Goal: Task Accomplishment & Management: Complete application form

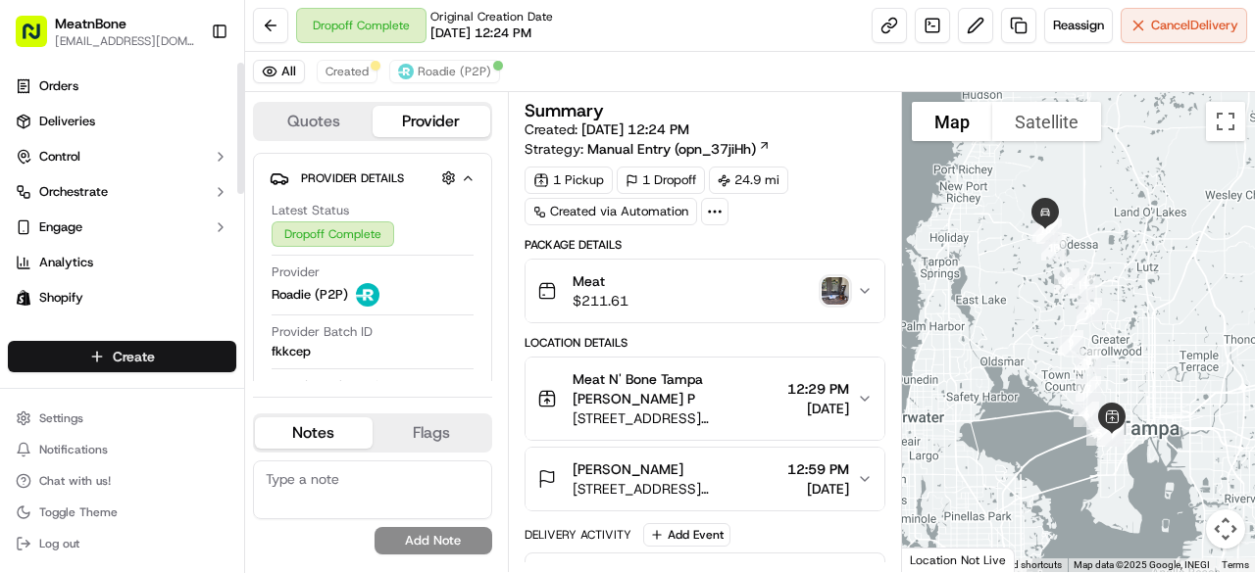
click at [135, 358] on html "MeatnBone [EMAIL_ADDRESS][DOMAIN_NAME] Toggle Sidebar Orders Deliveries Control…" at bounding box center [627, 286] width 1255 height 573
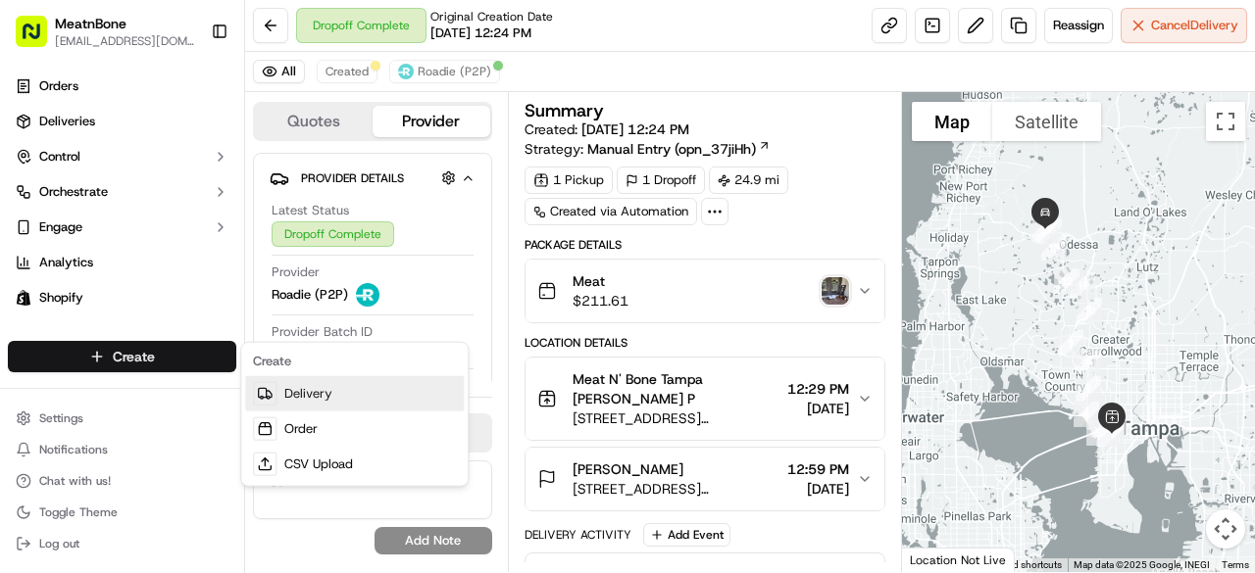
click at [339, 390] on link "Delivery" at bounding box center [354, 393] width 219 height 35
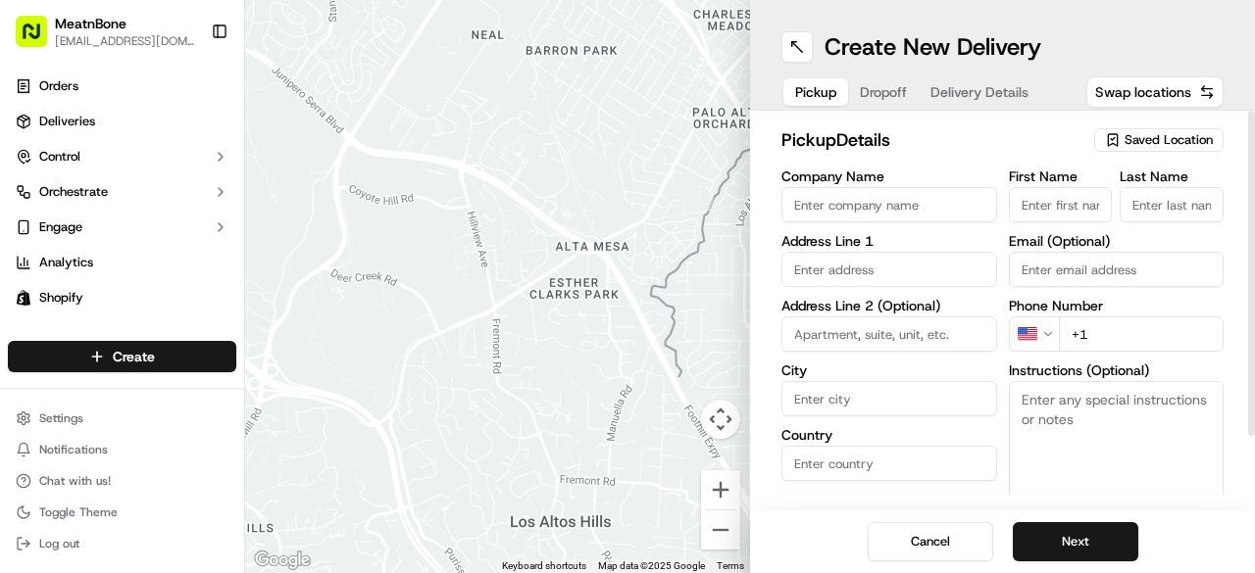
click at [1175, 129] on div "Saved Location" at bounding box center [1158, 140] width 129 height 24
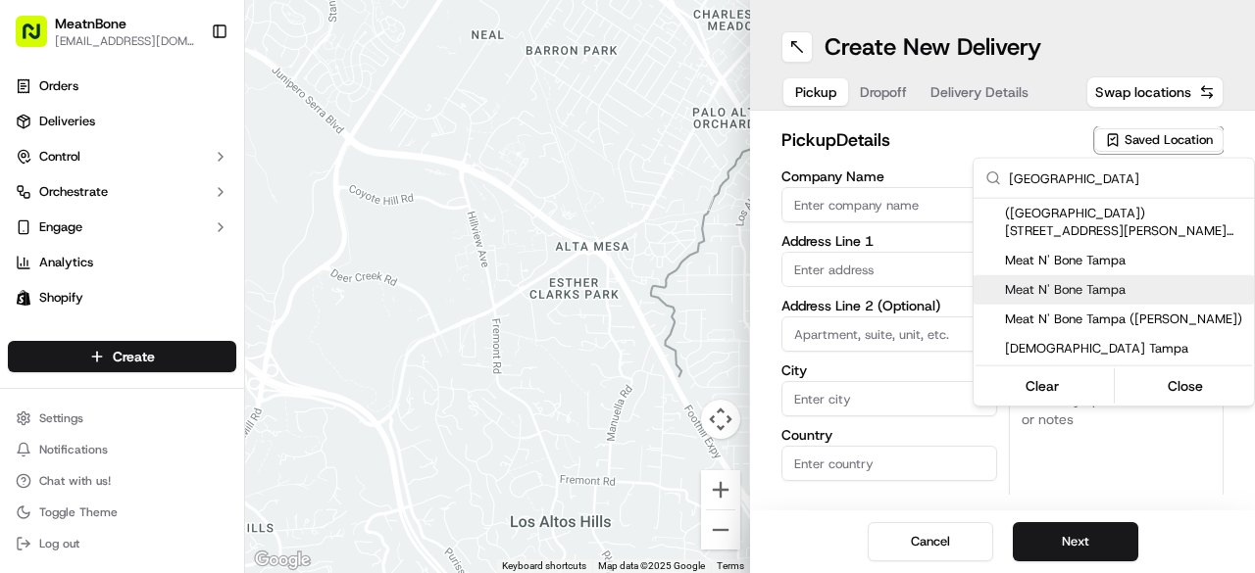
type input "[GEOGRAPHIC_DATA]"
click at [1087, 287] on span "Meat N' Bone Tampa" at bounding box center [1125, 290] width 241 height 18
type input "Meat N' Bone Tampa"
type input "[STREET_ADDRESS][PERSON_NAME]"
type input "[GEOGRAPHIC_DATA]"
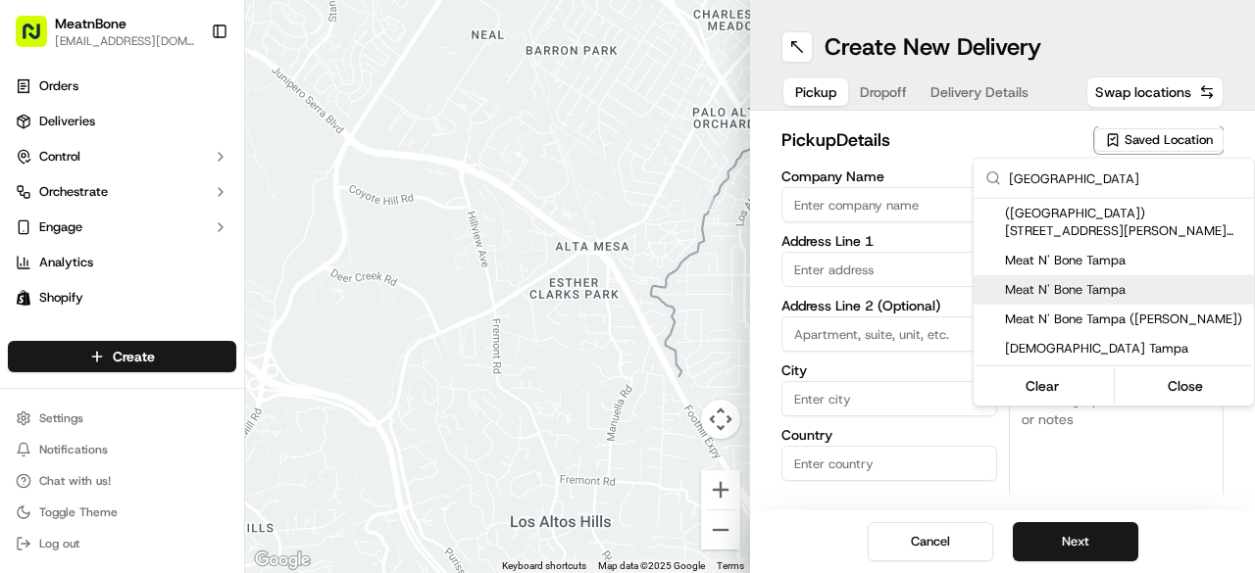
type input "US"
type input "FL"
type input "33609"
type input "[PERSON_NAME]"
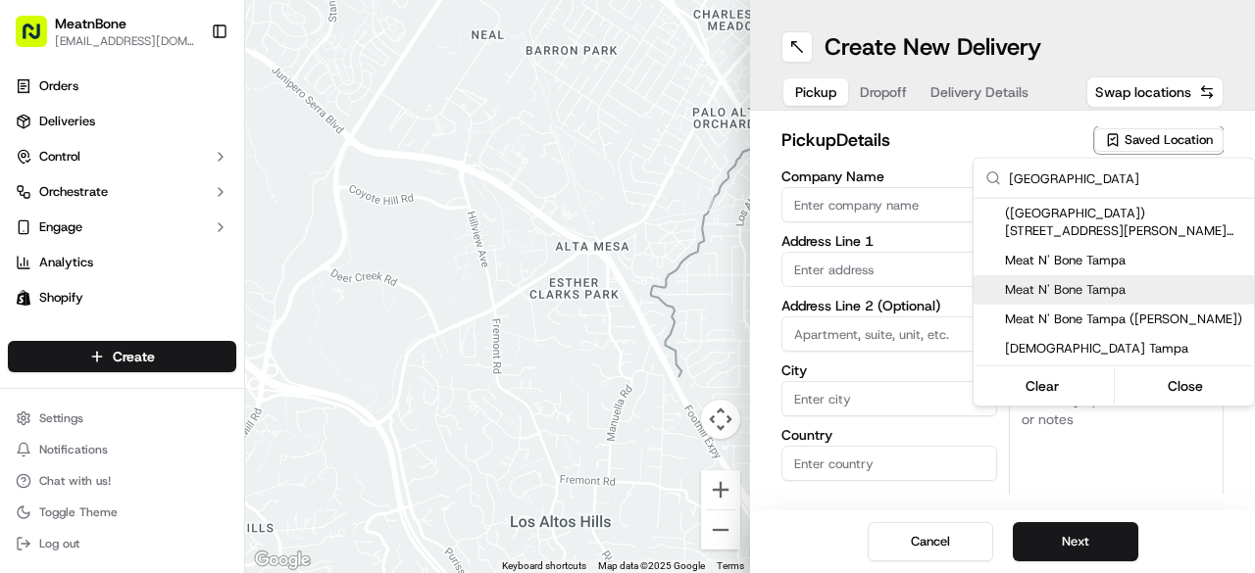
type input "[EMAIL_ADDRESS][DOMAIN_NAME]"
type input "[PHONE_NUMBER]"
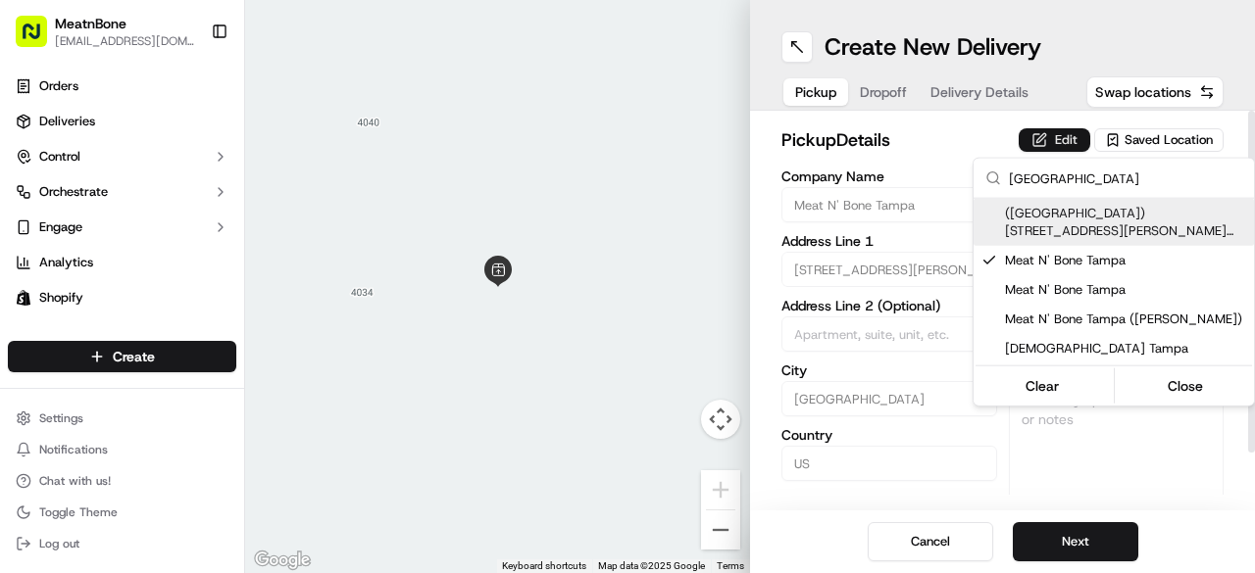
drag, startPoint x: 1056, startPoint y: 153, endPoint x: 1057, endPoint y: 142, distance: 10.8
click at [1056, 150] on html "MeatnBone [EMAIL_ADDRESS][DOMAIN_NAME] Toggle Sidebar Orders Deliveries Control…" at bounding box center [627, 286] width 1255 height 573
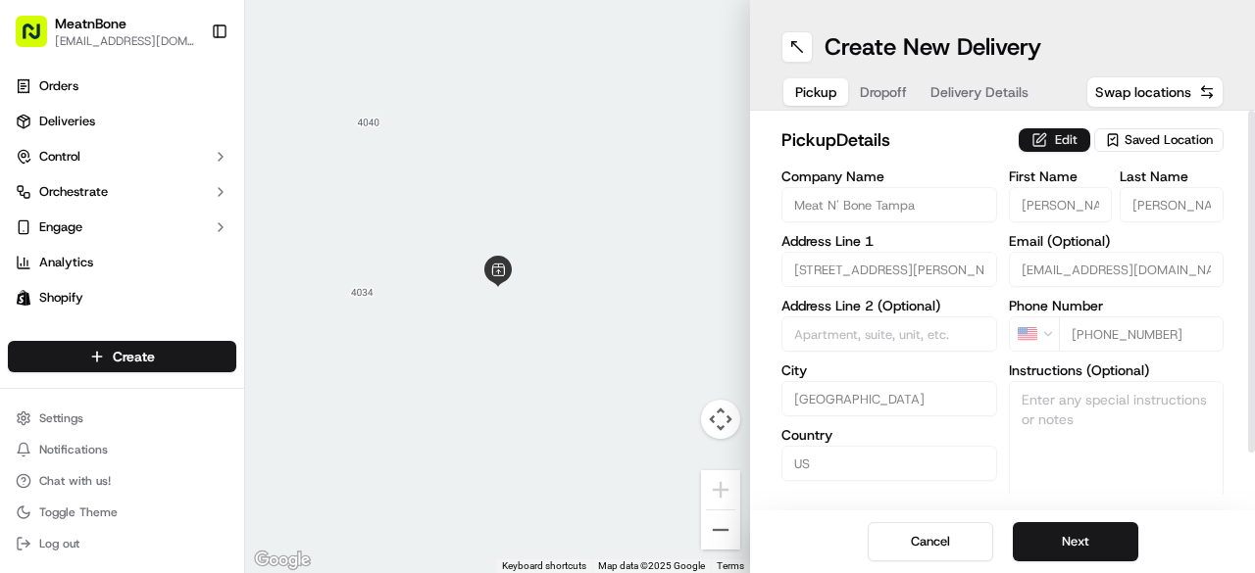
click at [1057, 141] on button "Edit" at bounding box center [1054, 140] width 72 height 24
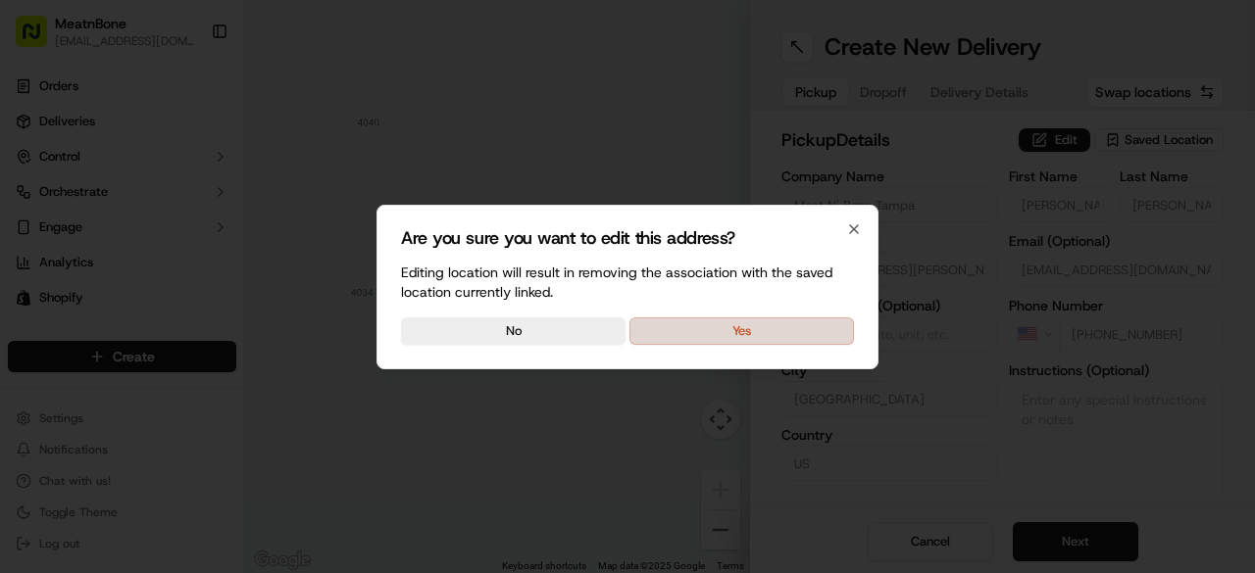
click at [833, 337] on button "Yes" at bounding box center [741, 331] width 224 height 27
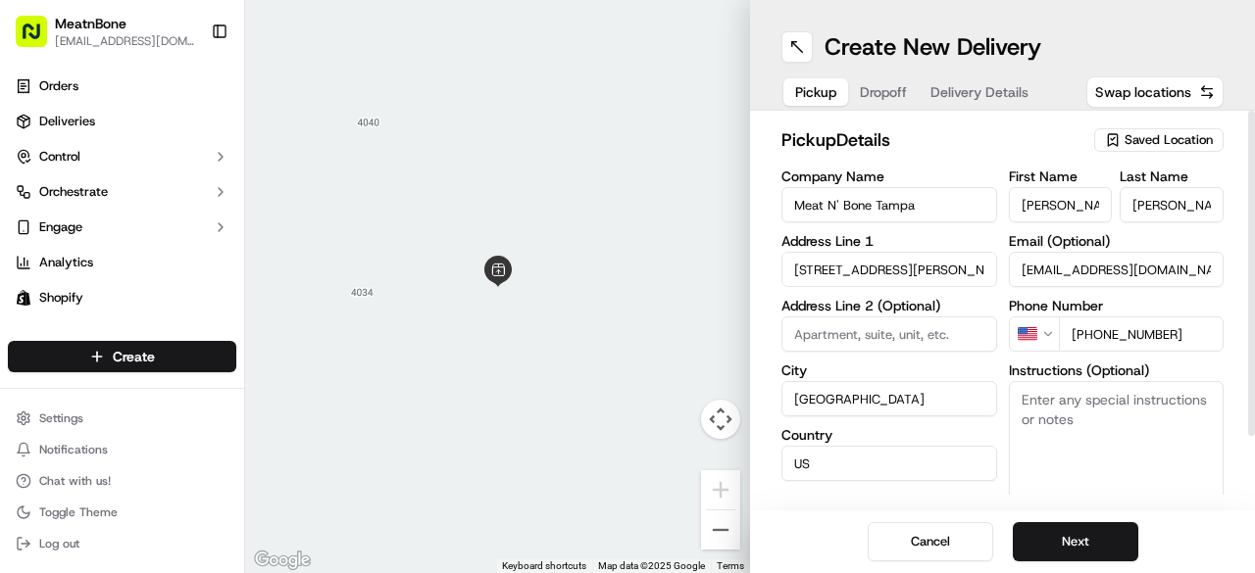
click at [1040, 203] on input "[PERSON_NAME]" at bounding box center [1061, 204] width 104 height 35
type input "[PERSON_NAME]"
click at [1138, 207] on input "[PERSON_NAME]" at bounding box center [1171, 204] width 104 height 35
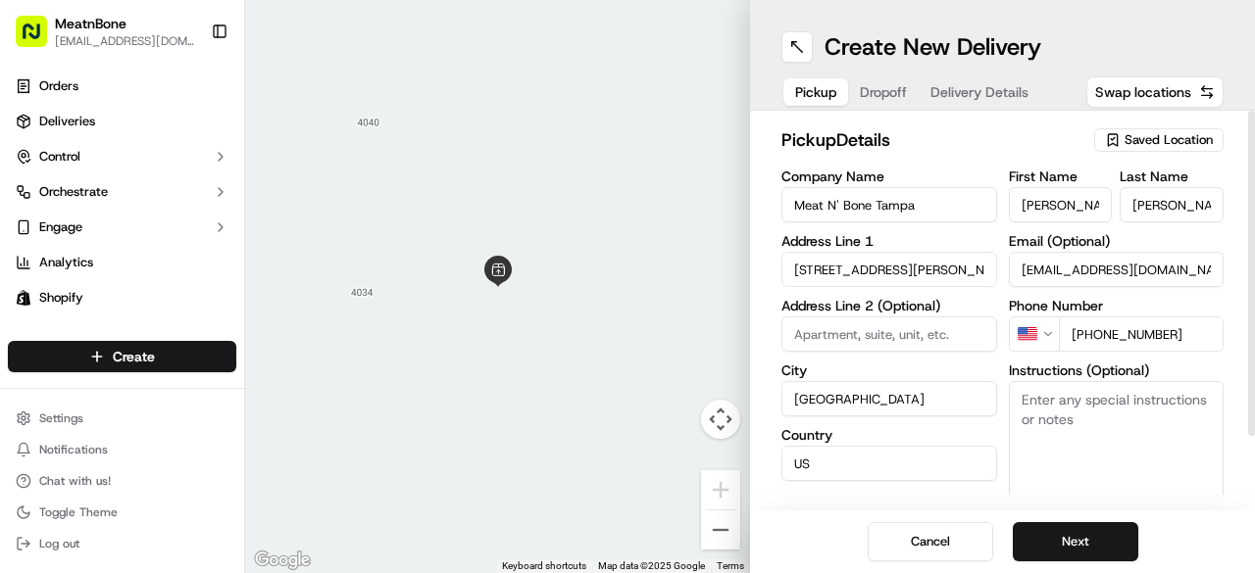
type input "E"
type input "P"
click at [1057, 549] on button "Next" at bounding box center [1075, 541] width 125 height 39
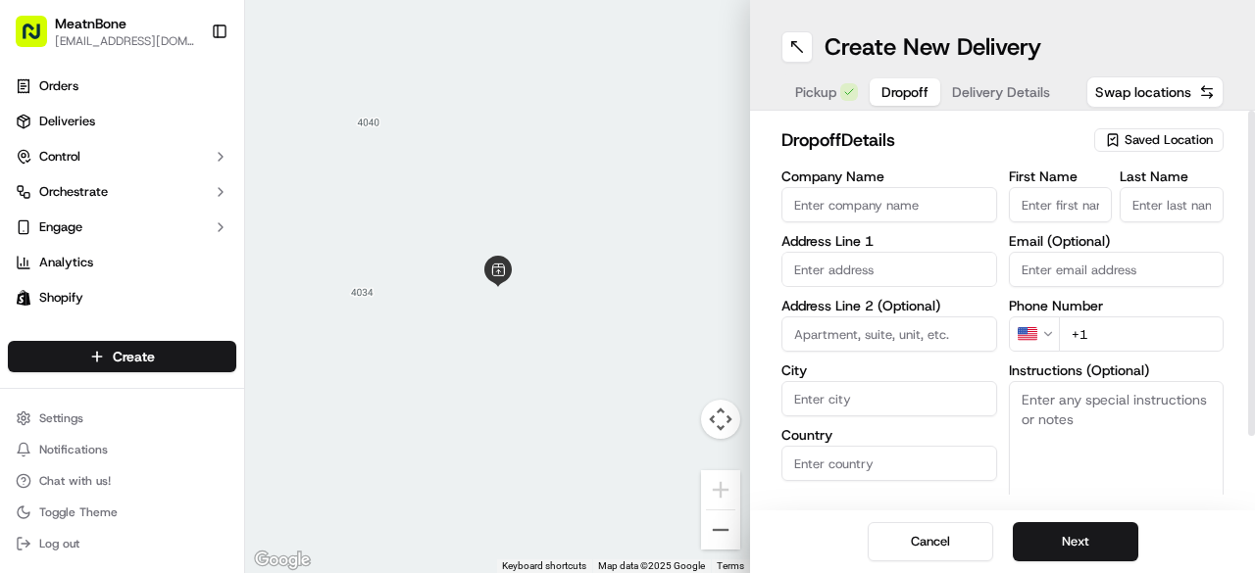
click at [1068, 207] on input "First Name" at bounding box center [1061, 204] width 104 height 35
click at [1071, 205] on input "First Name" at bounding box center [1061, 204] width 104 height 35
type input "[PERSON_NAME]"
click at [1163, 207] on input "Last Name" at bounding box center [1171, 204] width 104 height 35
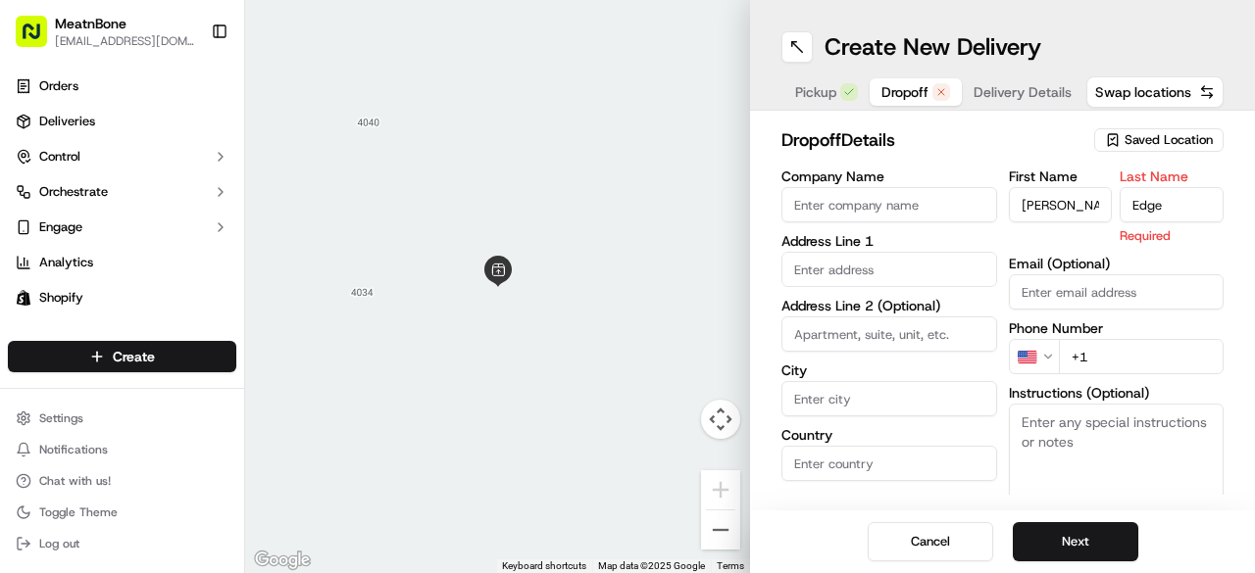
type input "Edge"
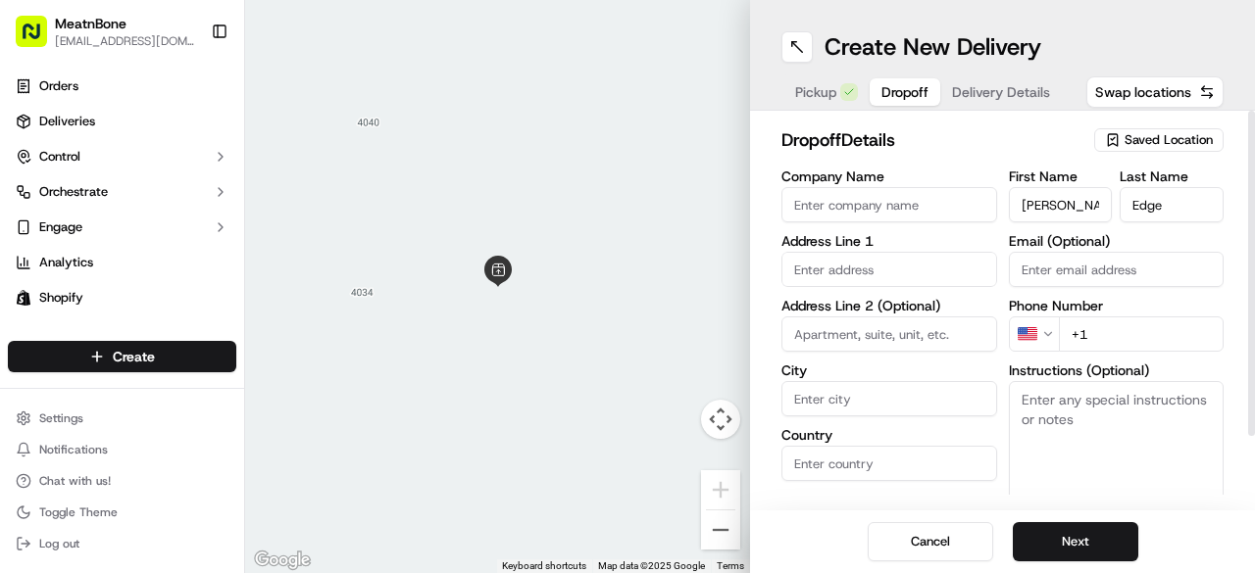
click at [851, 258] on input "text" at bounding box center [889, 269] width 216 height 35
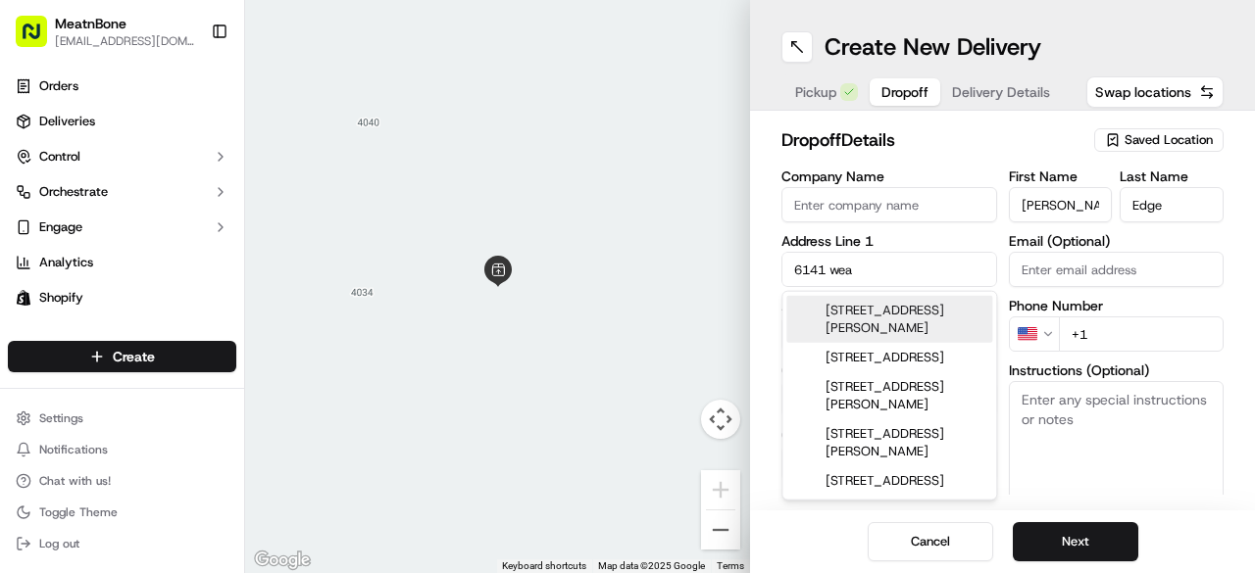
click at [866, 319] on div "[STREET_ADDRESS][PERSON_NAME]" at bounding box center [889, 319] width 206 height 47
type input "[STREET_ADDRESS][PERSON_NAME]"
type input "[PERSON_NAME][DEMOGRAPHIC_DATA]"
type input "[GEOGRAPHIC_DATA]"
type input "FL"
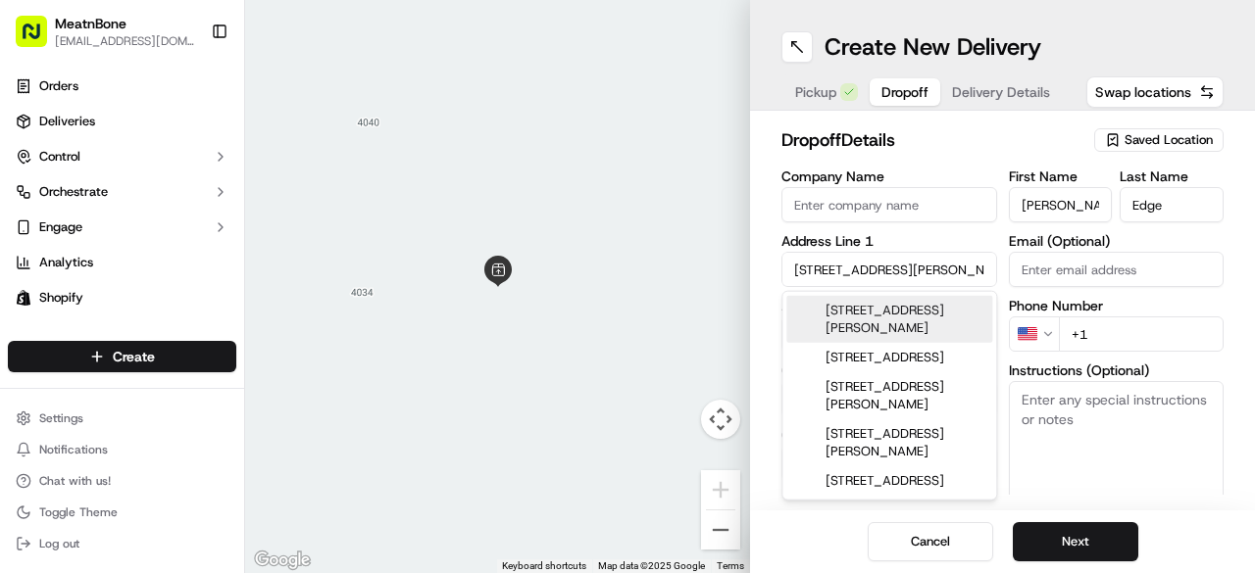
type input "33545"
type input "[STREET_ADDRESS]"
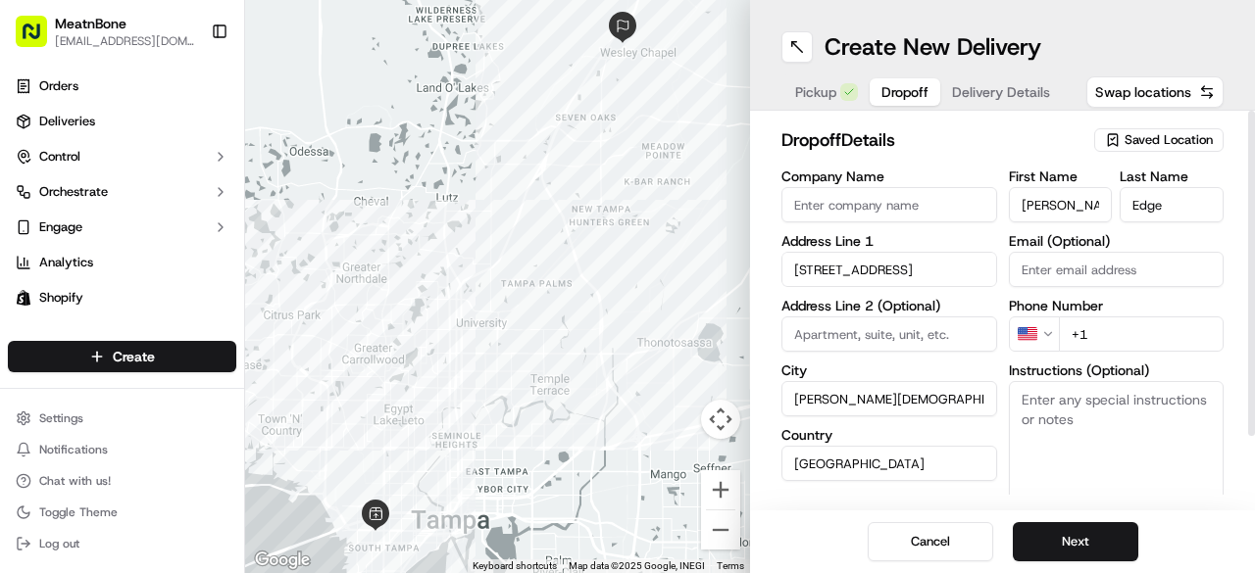
click at [1110, 270] on input "Email (Optional)" at bounding box center [1117, 269] width 216 height 35
paste input "[EMAIL_ADDRESS][DOMAIN_NAME]"
type input "[EMAIL_ADDRESS][DOMAIN_NAME]"
click at [1112, 336] on input "+1" at bounding box center [1142, 334] width 166 height 35
paste input "[PHONE_NUMBER]"
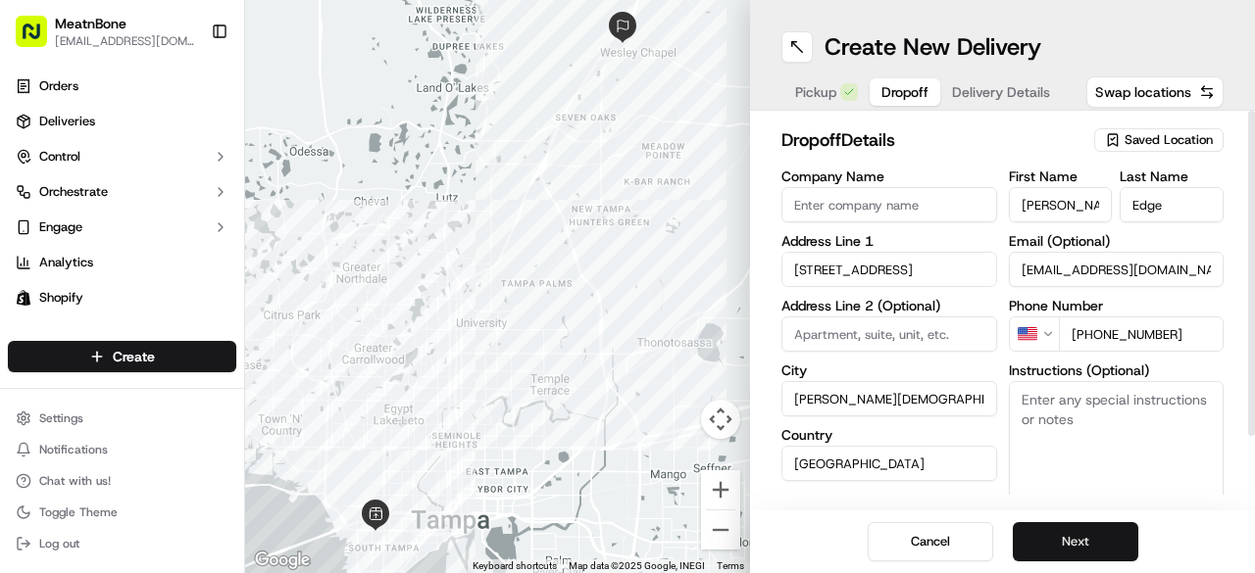
type input "[PHONE_NUMBER]"
click at [1037, 526] on button "Next" at bounding box center [1075, 541] width 125 height 39
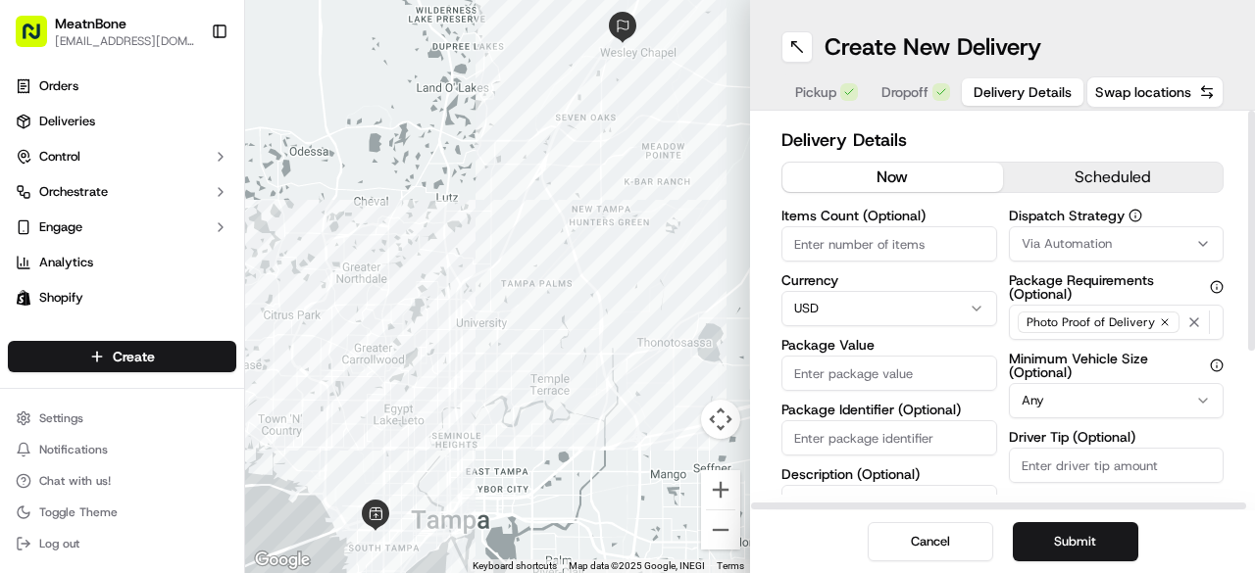
click at [852, 238] on input "Items Count (Optional)" at bounding box center [889, 243] width 216 height 35
type input "1"
click at [814, 372] on input "Package Value" at bounding box center [889, 373] width 216 height 35
click at [823, 440] on div "Package Identifier (Optional)" at bounding box center [889, 429] width 216 height 53
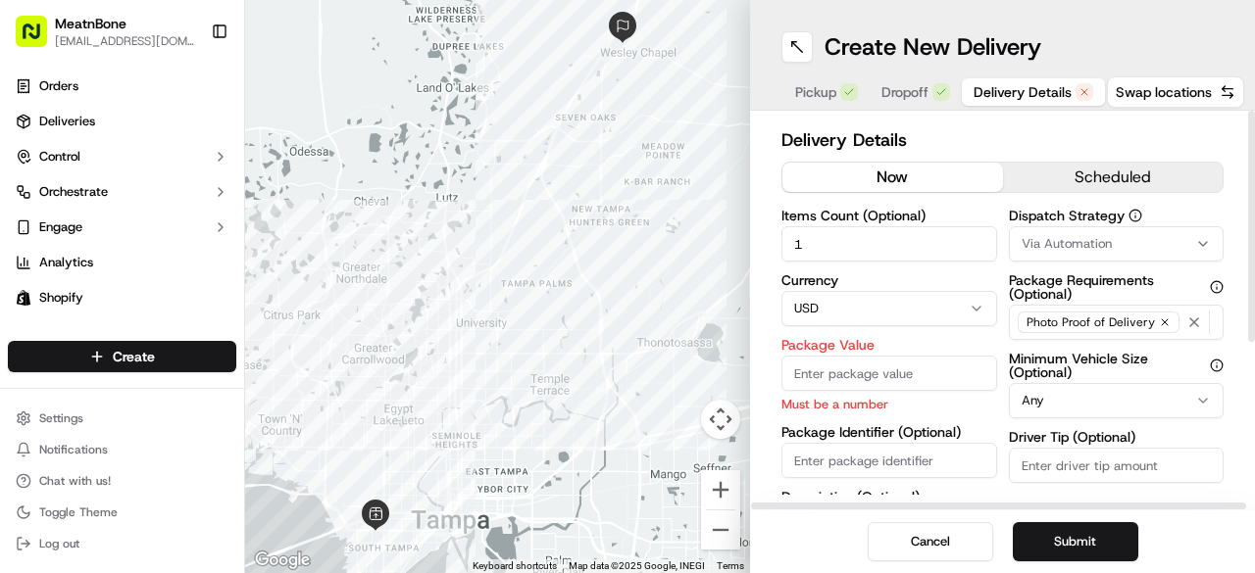
drag, startPoint x: 823, startPoint y: 440, endPoint x: 814, endPoint y: 454, distance: 16.9
click at [814, 454] on input "Package Identifier (Optional)" at bounding box center [889, 460] width 216 height 35
drag, startPoint x: 814, startPoint y: 454, endPoint x: 802, endPoint y: 464, distance: 15.3
paste input "#256491 Complete"
type input "#256491 Complete"
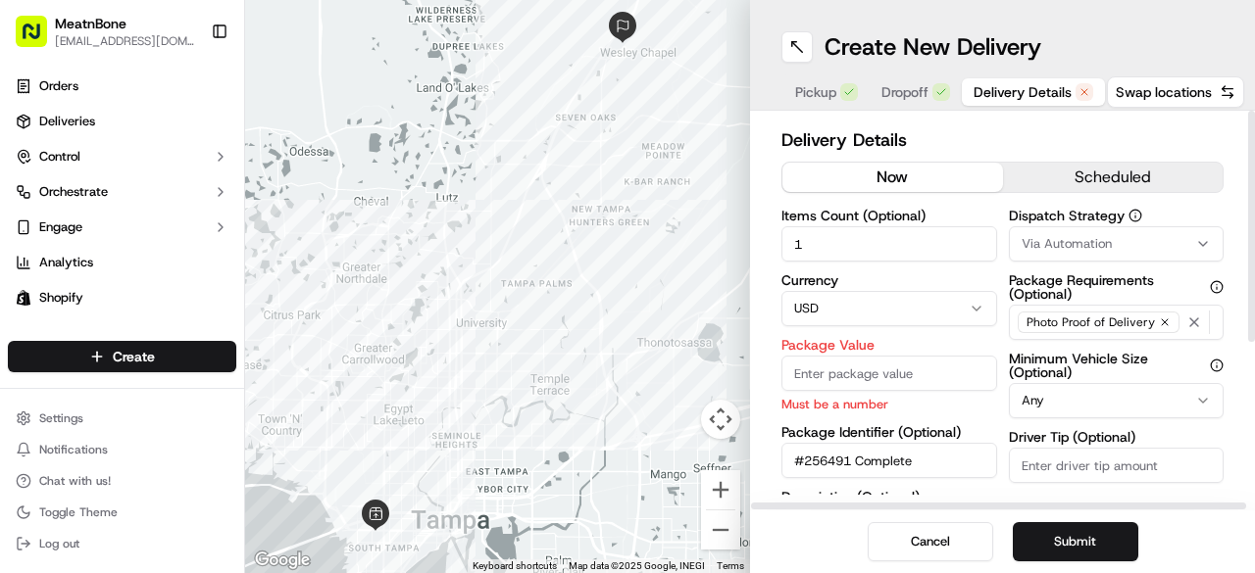
click at [786, 376] on input "Package Value" at bounding box center [889, 373] width 216 height 35
type input "25.29"
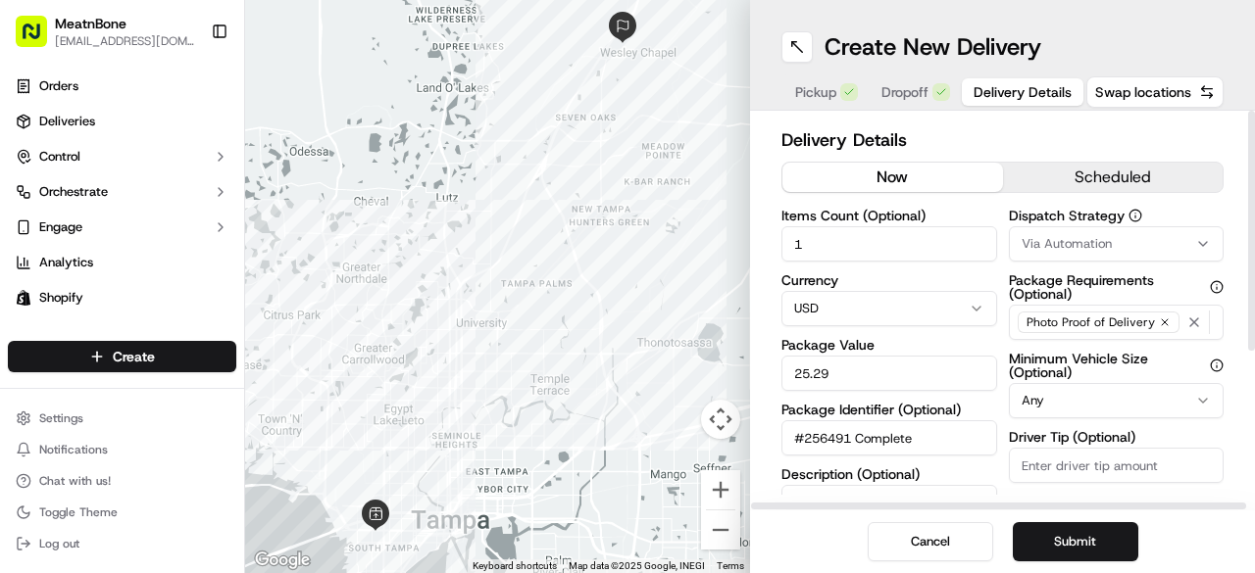
click at [1003, 291] on div "Items Count (Optional) 1 Currency USD Package Value 25.29 Package Identifier (O…" at bounding box center [1002, 402] width 442 height 386
drag, startPoint x: 1245, startPoint y: 246, endPoint x: 1250, endPoint y: 346, distance: 100.1
click at [1249, 351] on div "Delivery Details now scheduled Items Count (Optional) 1 Currency USD Package Va…" at bounding box center [1002, 311] width 505 height 400
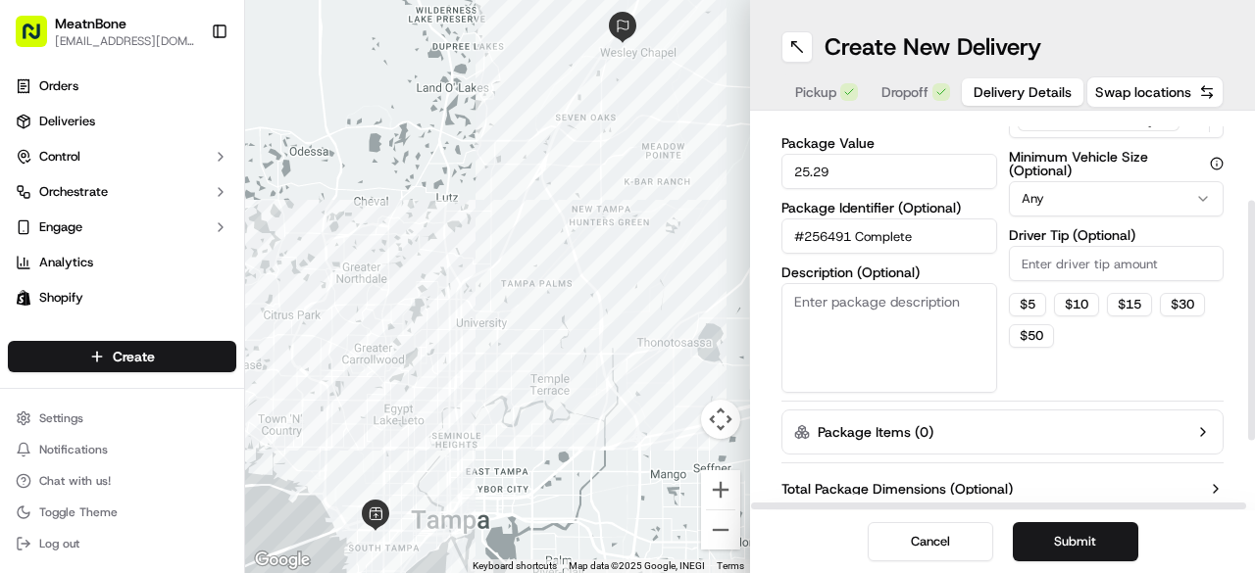
scroll to position [215, 0]
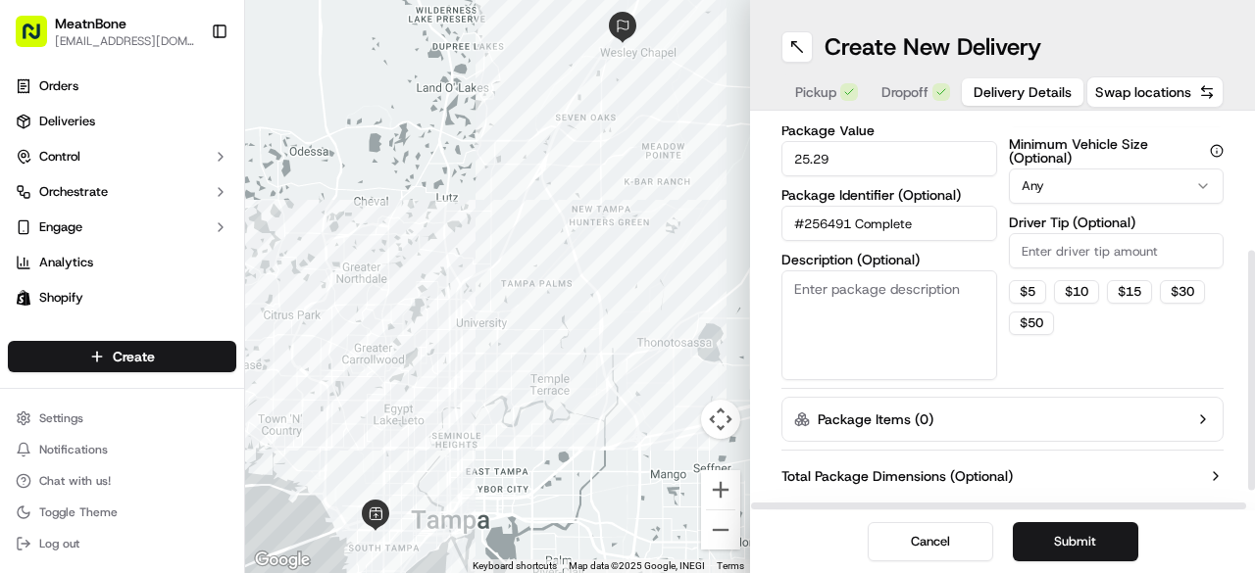
drag, startPoint x: 1251, startPoint y: 342, endPoint x: 1241, endPoint y: 481, distance: 139.5
click at [1248, 481] on div at bounding box center [1251, 371] width 7 height 240
click at [931, 320] on textarea "Description (Optional)" at bounding box center [889, 326] width 216 height 110
type textarea "Burgers"
click at [1039, 520] on div "Cancel Submit" at bounding box center [1002, 542] width 505 height 63
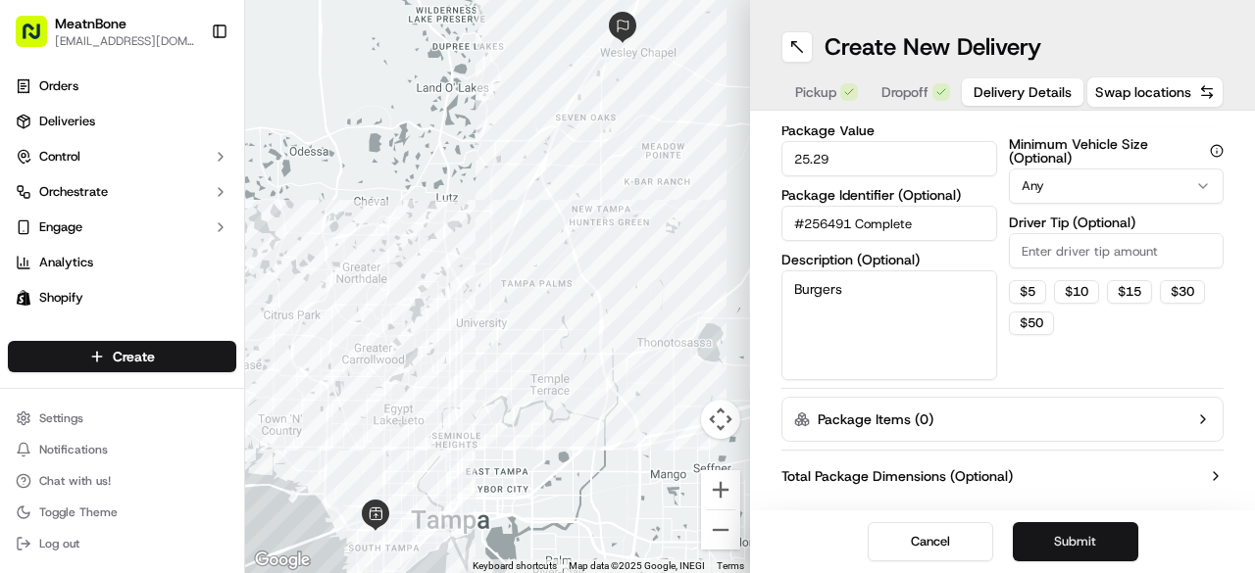
click at [1058, 542] on button "Submit" at bounding box center [1075, 541] width 125 height 39
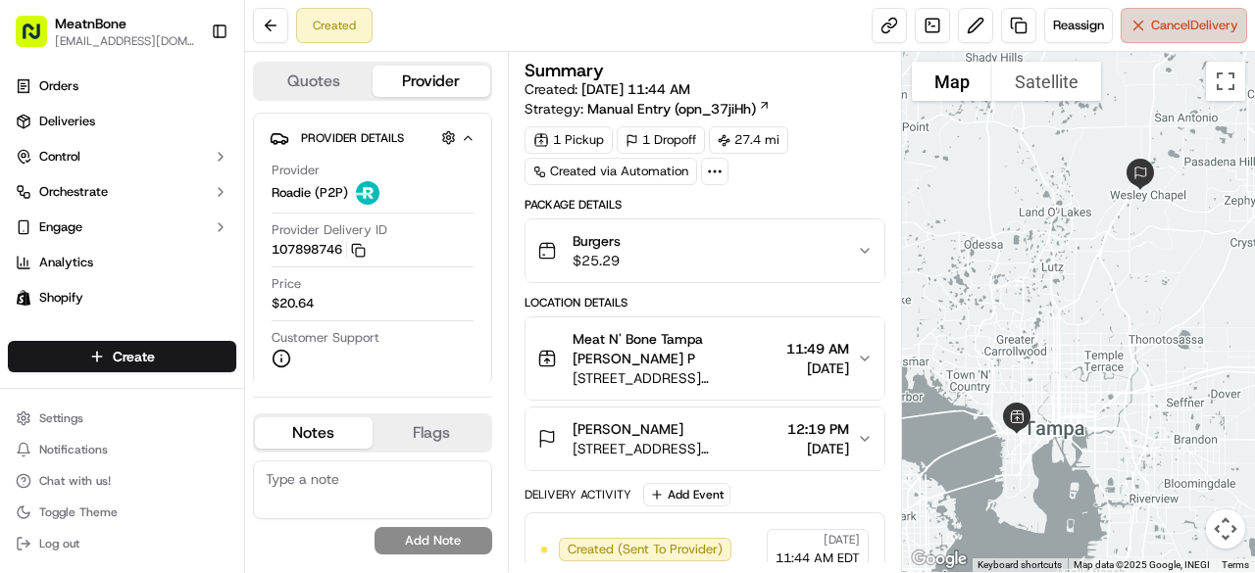
click at [1144, 40] on button "Cancel Delivery" at bounding box center [1183, 25] width 126 height 35
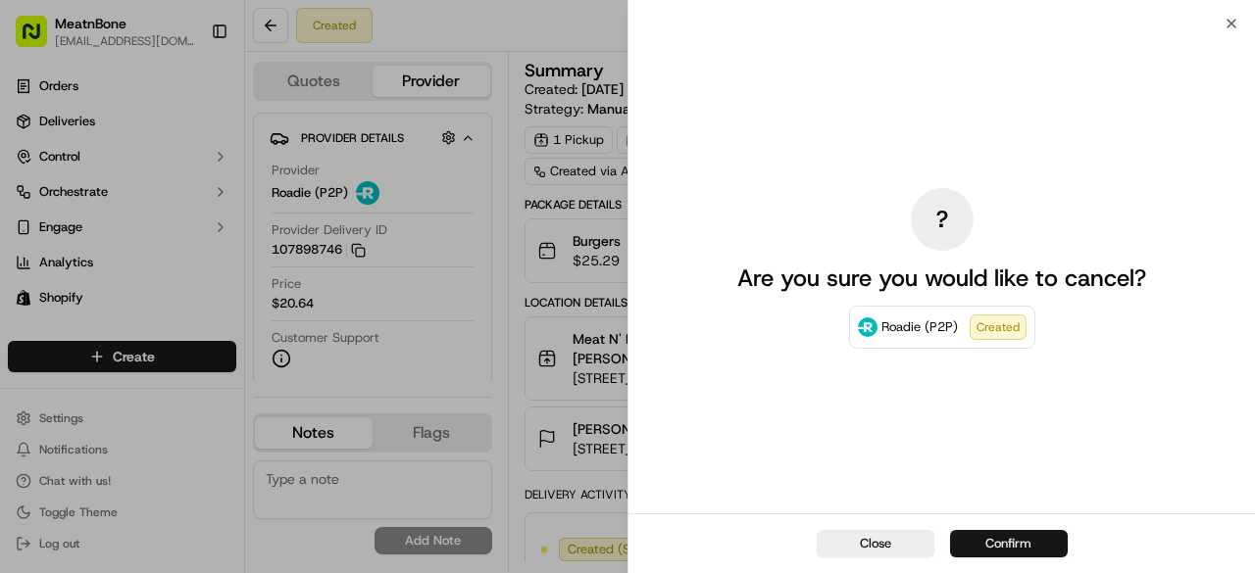
click at [976, 541] on button "Confirm" at bounding box center [1009, 543] width 118 height 27
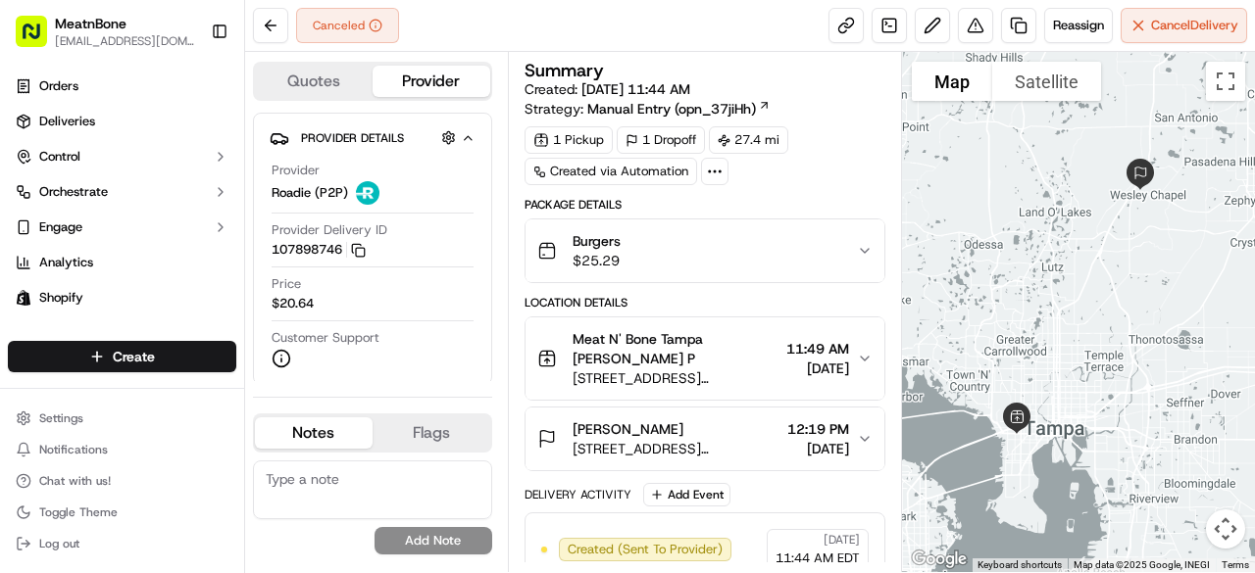
click at [253, 136] on div "Provider Details Hidden ( 4 ) Provider Roadie (P2P) Provider Delivery ID 107898…" at bounding box center [372, 249] width 239 height 272
click at [198, 249] on link "Analytics" at bounding box center [122, 262] width 228 height 31
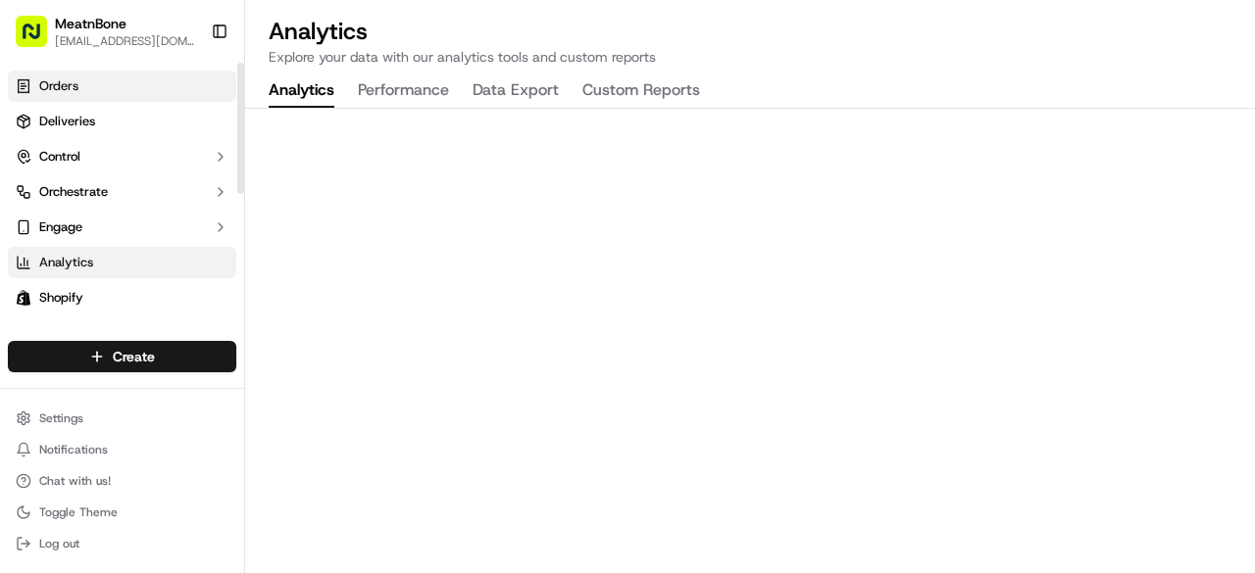
click at [107, 86] on link "Orders" at bounding box center [122, 86] width 228 height 31
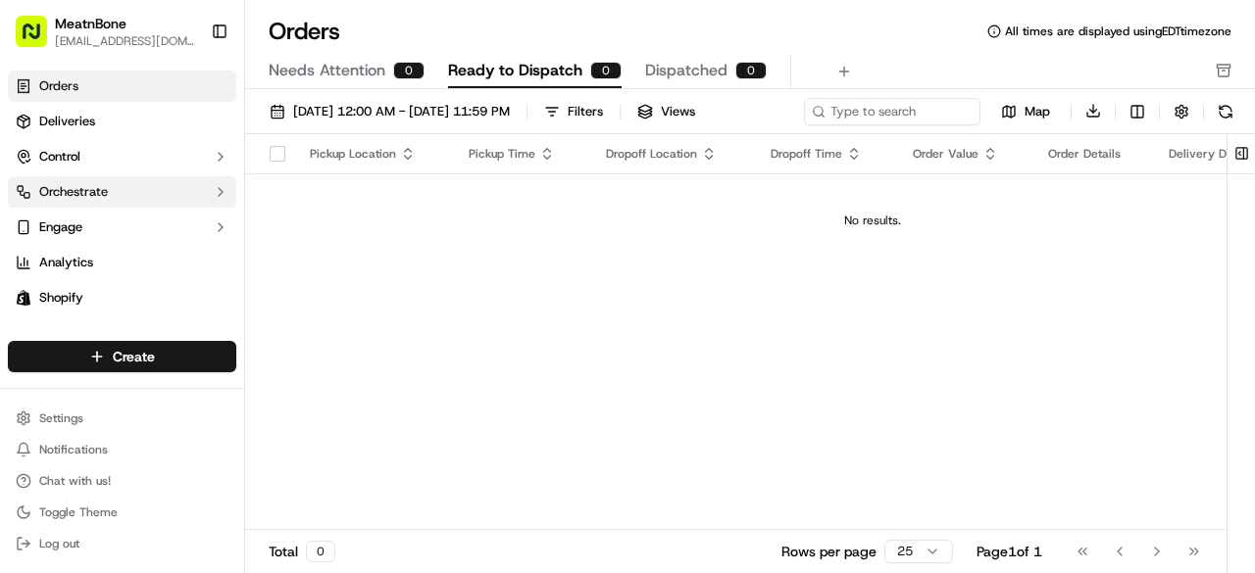
click at [221, 192] on icon "button" at bounding box center [221, 192] width 16 height 16
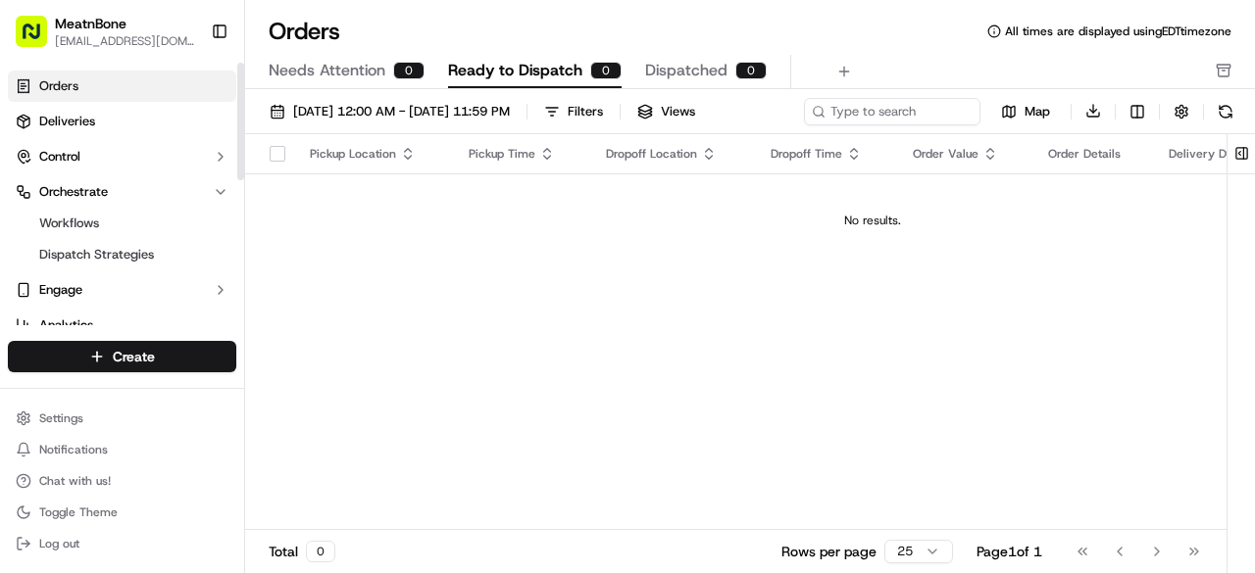
click at [200, 119] on link "Deliveries" at bounding box center [122, 121] width 228 height 31
click at [110, 94] on link "Orders" at bounding box center [122, 86] width 228 height 31
